Goal: Obtain resource: Obtain resource

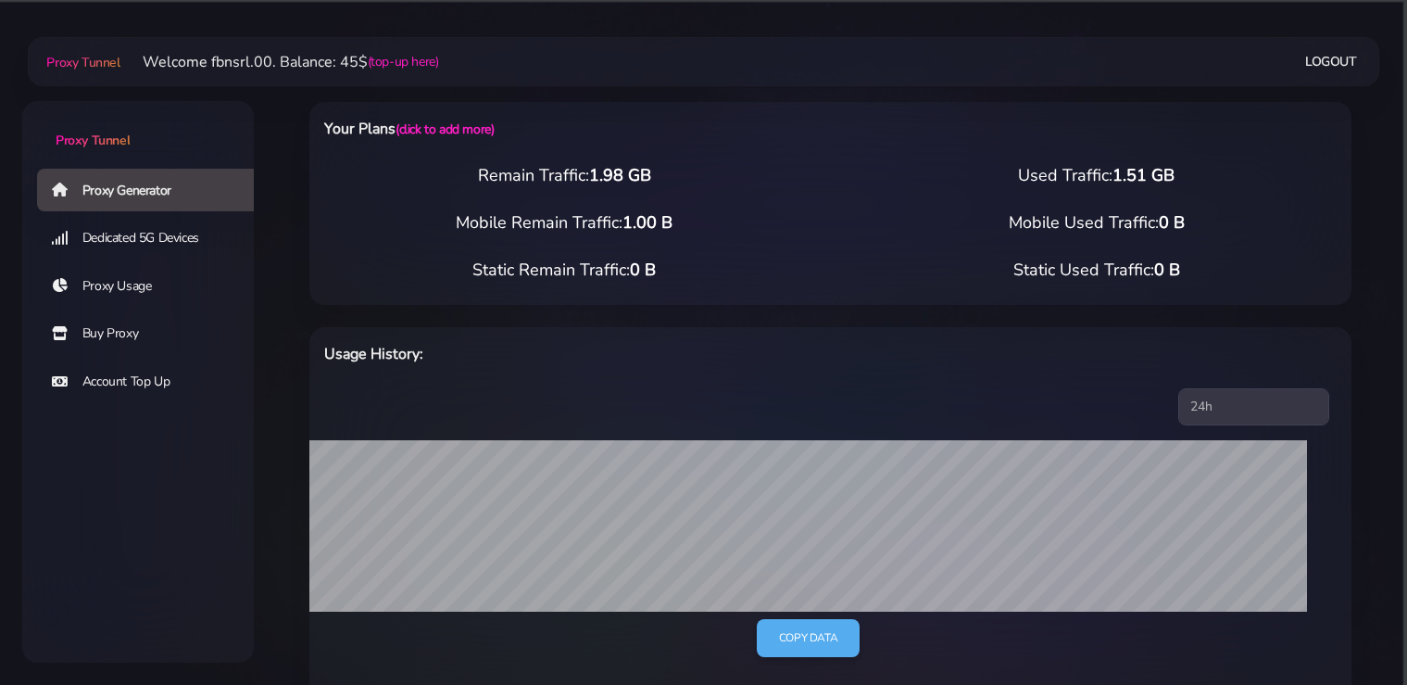
select select "static"
select select "IT"
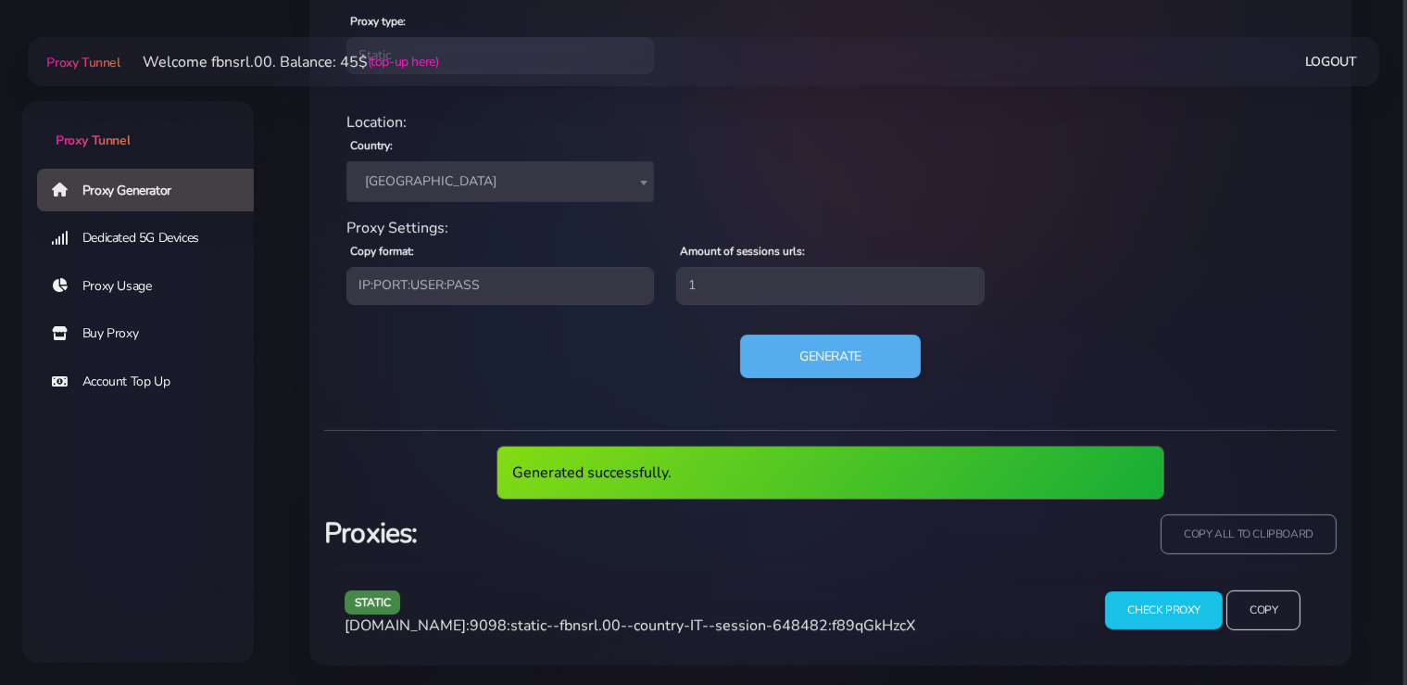
scroll to position [745, 0]
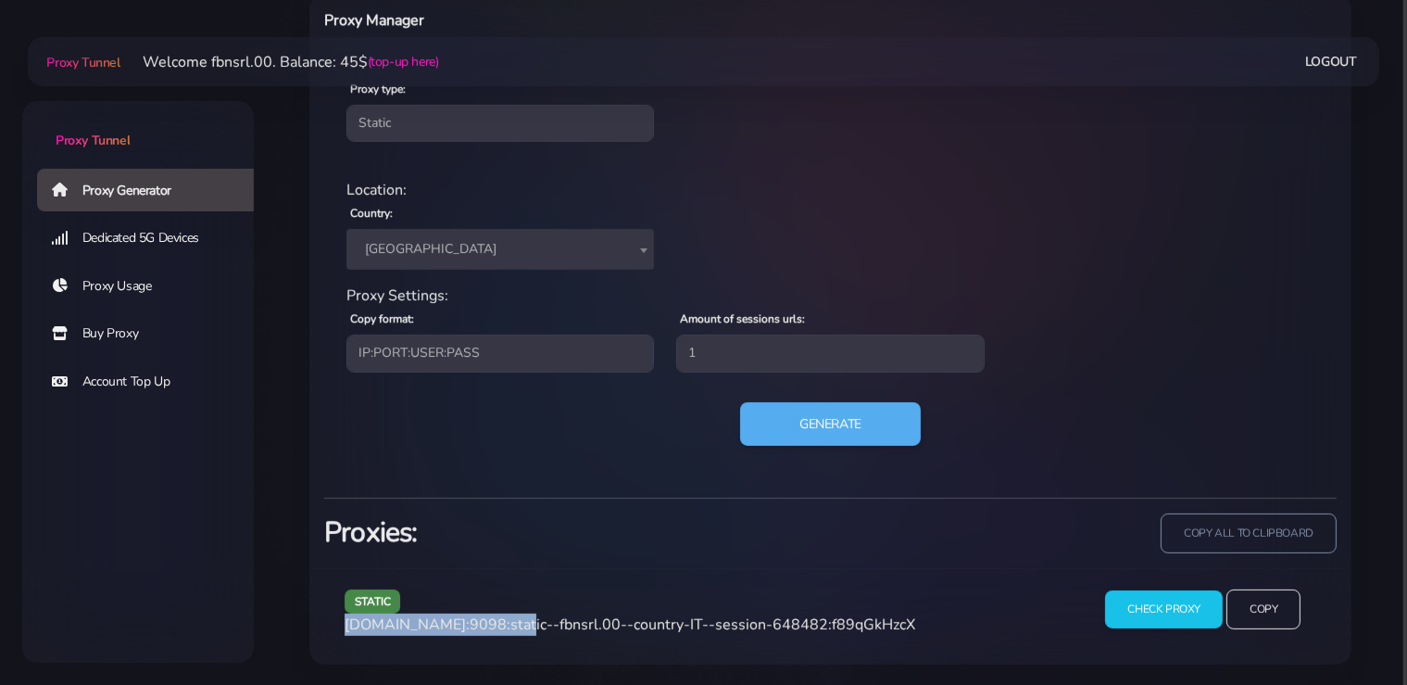
drag, startPoint x: 508, startPoint y: 623, endPoint x: 341, endPoint y: 624, distance: 166.7
click at [341, 624] on div "static [DOMAIN_NAME]:9098:static--fbnsrl.00--country-IT--session-648482:f89qGkH…" at bounding box center [706, 616] width 746 height 55
copy span "[DOMAIN_NAME]:9098"
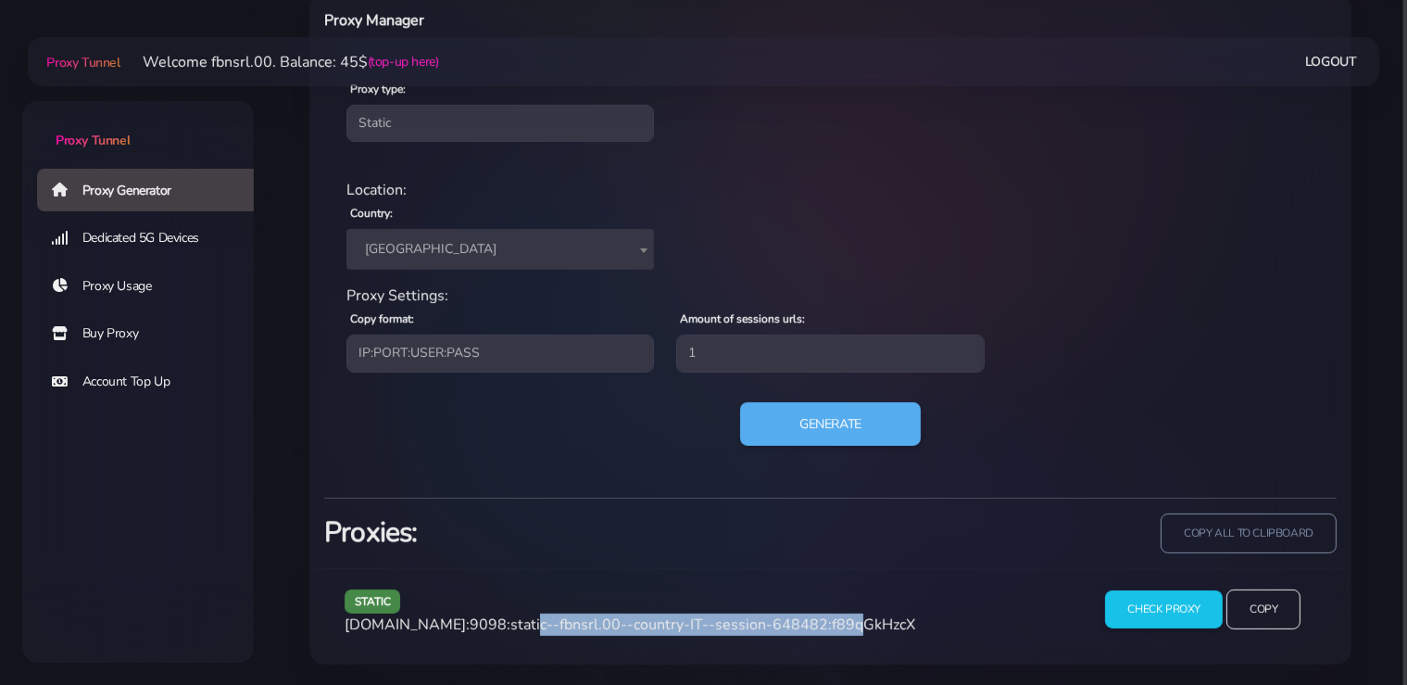
drag, startPoint x: 821, startPoint y: 623, endPoint x: 511, endPoint y: 626, distance: 309.4
click at [511, 626] on span "[DOMAIN_NAME]:9098:static--fbnsrl.00--country-IT--session-648482:f89qGkHzcX" at bounding box center [630, 624] width 571 height 20
copy span "static--fbnsrl.00--country-IT--session-648482"
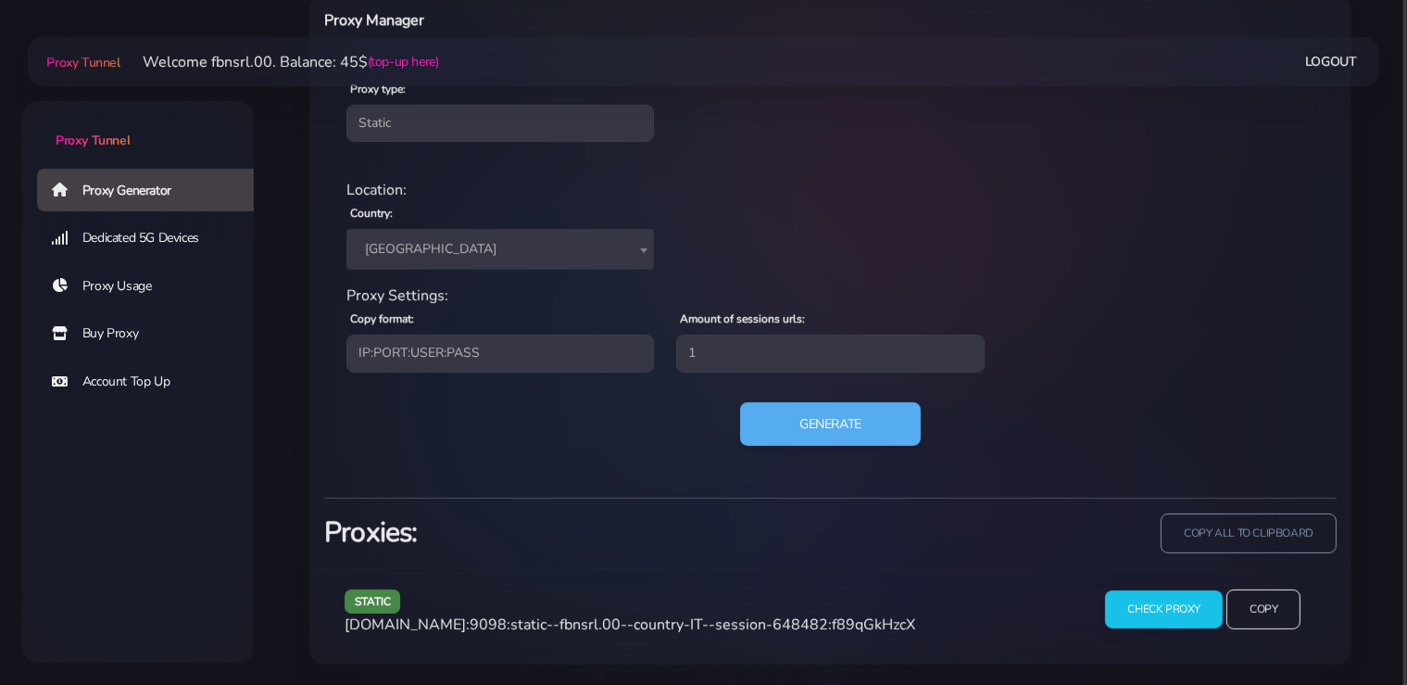
click at [880, 616] on span "[DOMAIN_NAME]:9098:static--fbnsrl.00--country-IT--session-648482:f89qGkHzcX" at bounding box center [630, 624] width 571 height 20
copy span "f89qGkHzcX"
